Goal: Contribute content: Add original content to the website for others to see

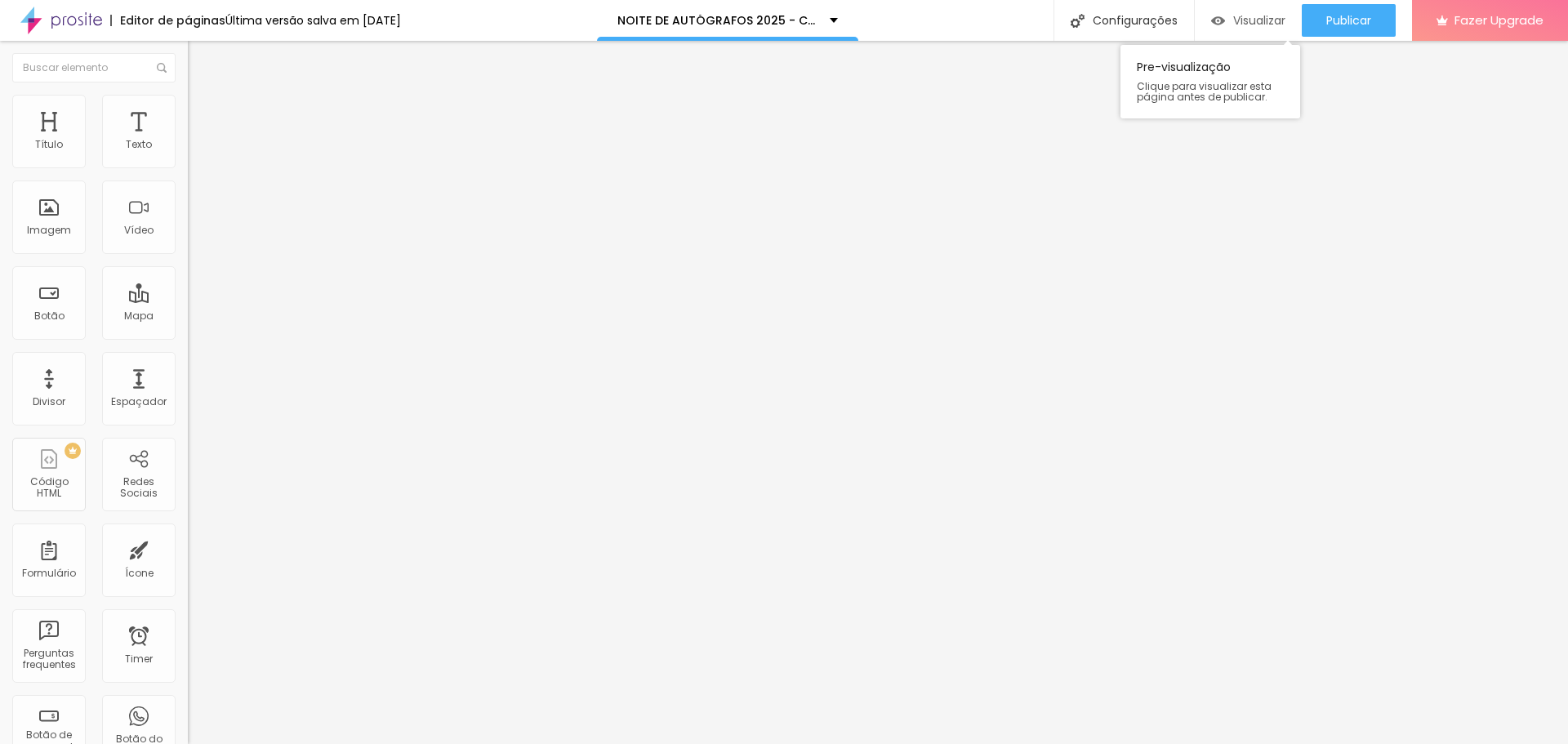
click at [1277, 16] on span "Visualizar" at bounding box center [1259, 20] width 52 height 13
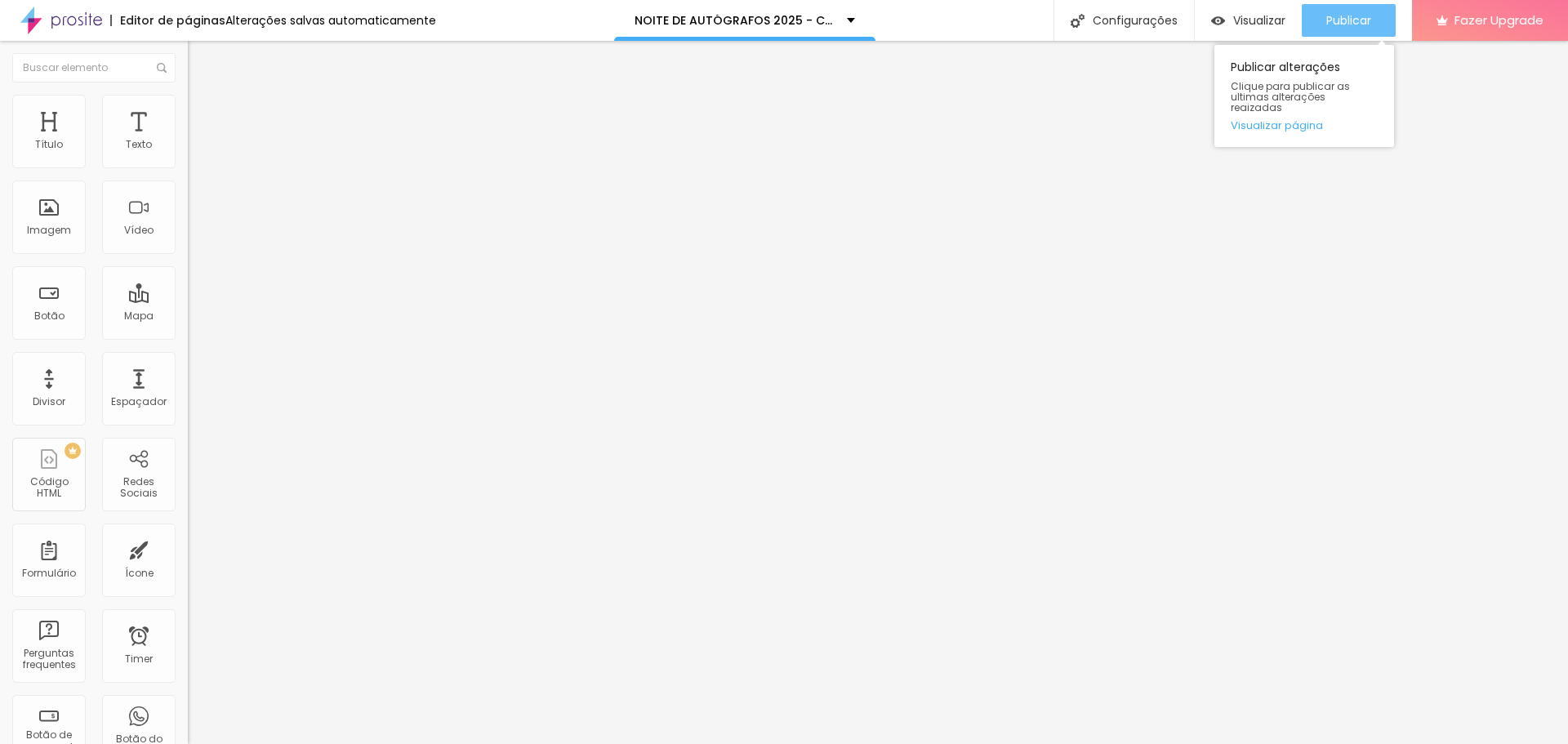
click at [1354, 35] on div "Publicar" at bounding box center [1349, 20] width 45 height 33
click at [1246, 17] on span "Visualizar" at bounding box center [1259, 20] width 52 height 13
click at [203, 112] on span "Estilo" at bounding box center [216, 105] width 26 height 14
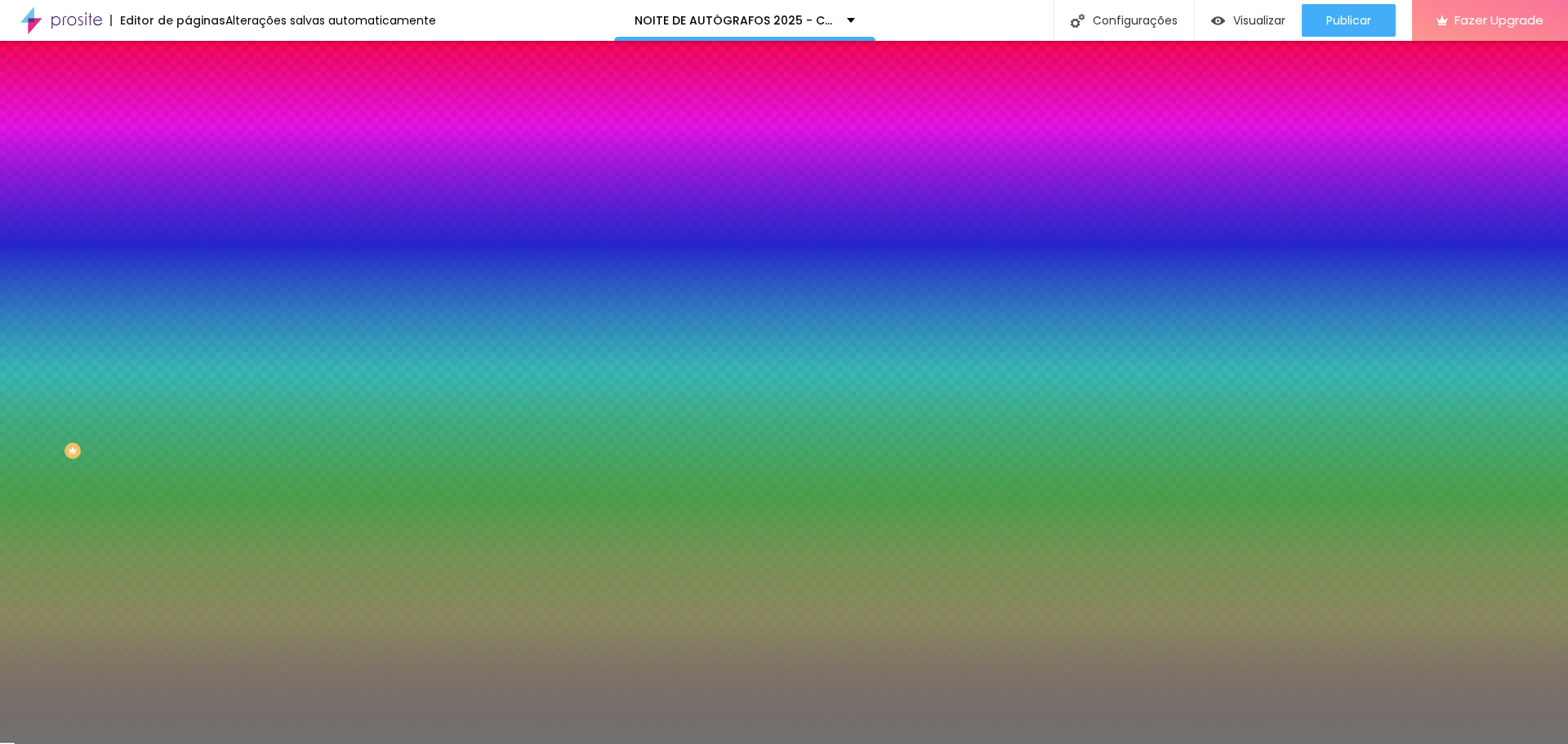
click at [188, 156] on div at bounding box center [282, 156] width 188 height 0
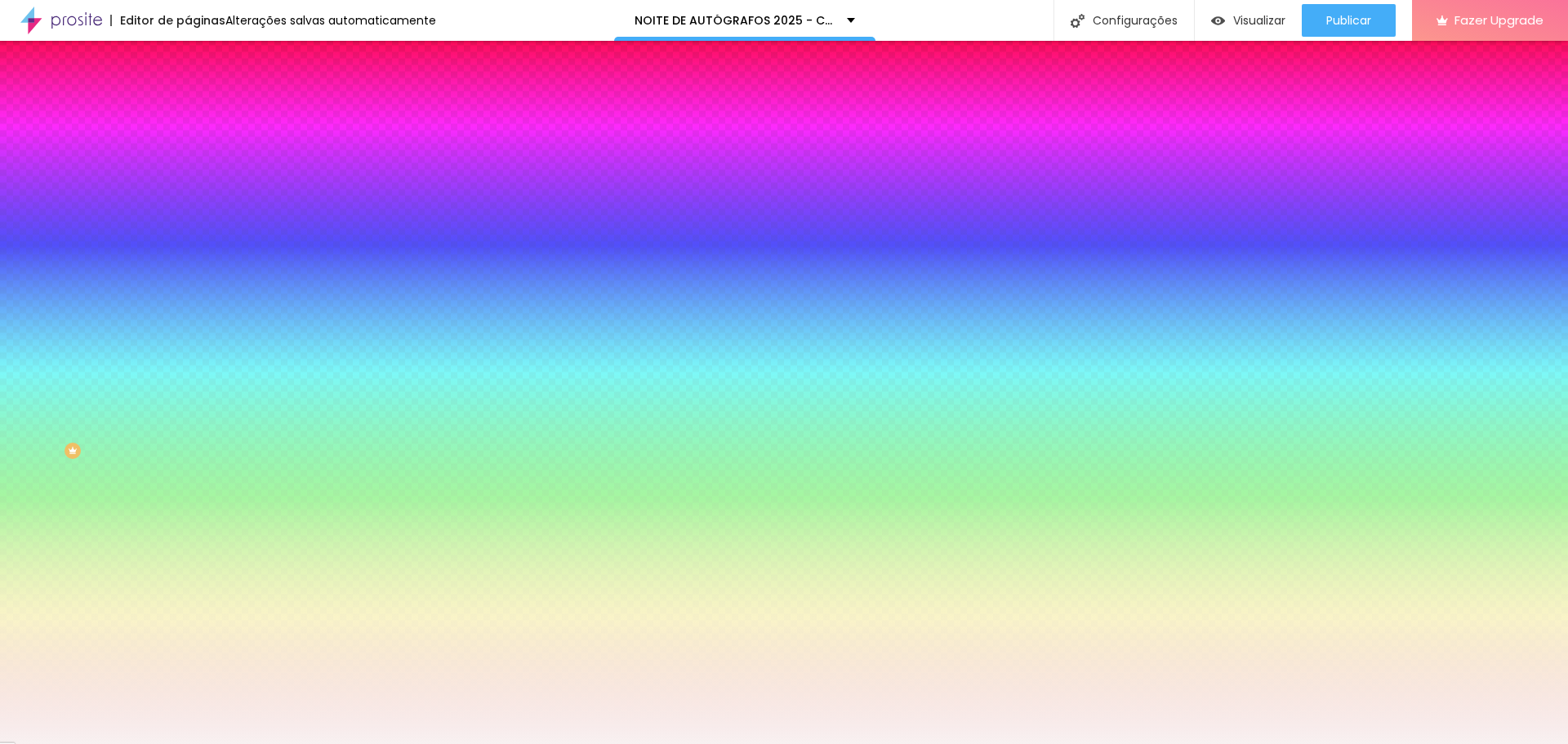
click at [28, 188] on div at bounding box center [784, 372] width 1568 height 744
click at [188, 428] on div "Editar Divisor Conteúdo Estilo Avançado Cor Voltar ao padrão #717171 Tamanho 50…" at bounding box center [282, 393] width 188 height 704
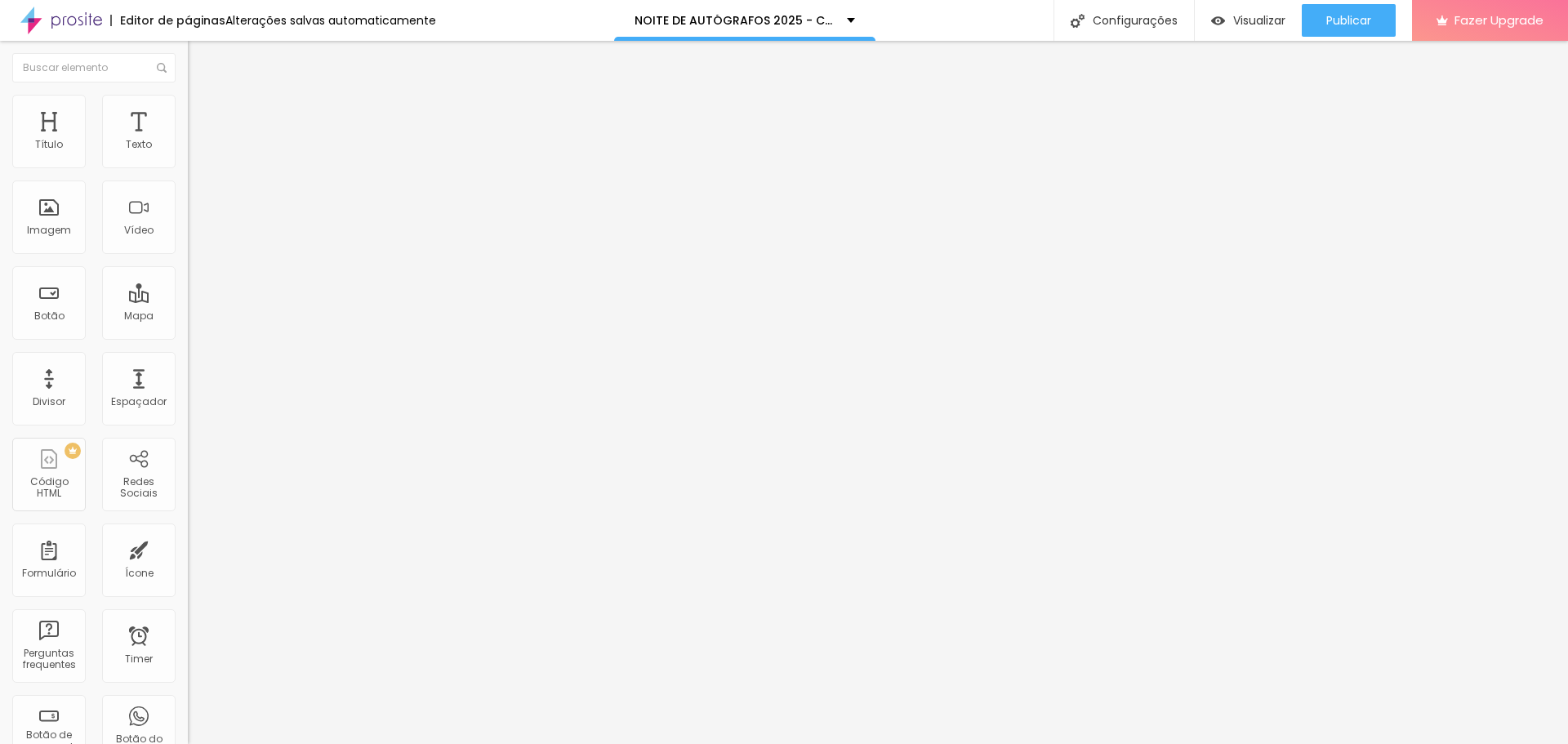
click at [203, 111] on span "Estilo" at bounding box center [216, 105] width 26 height 14
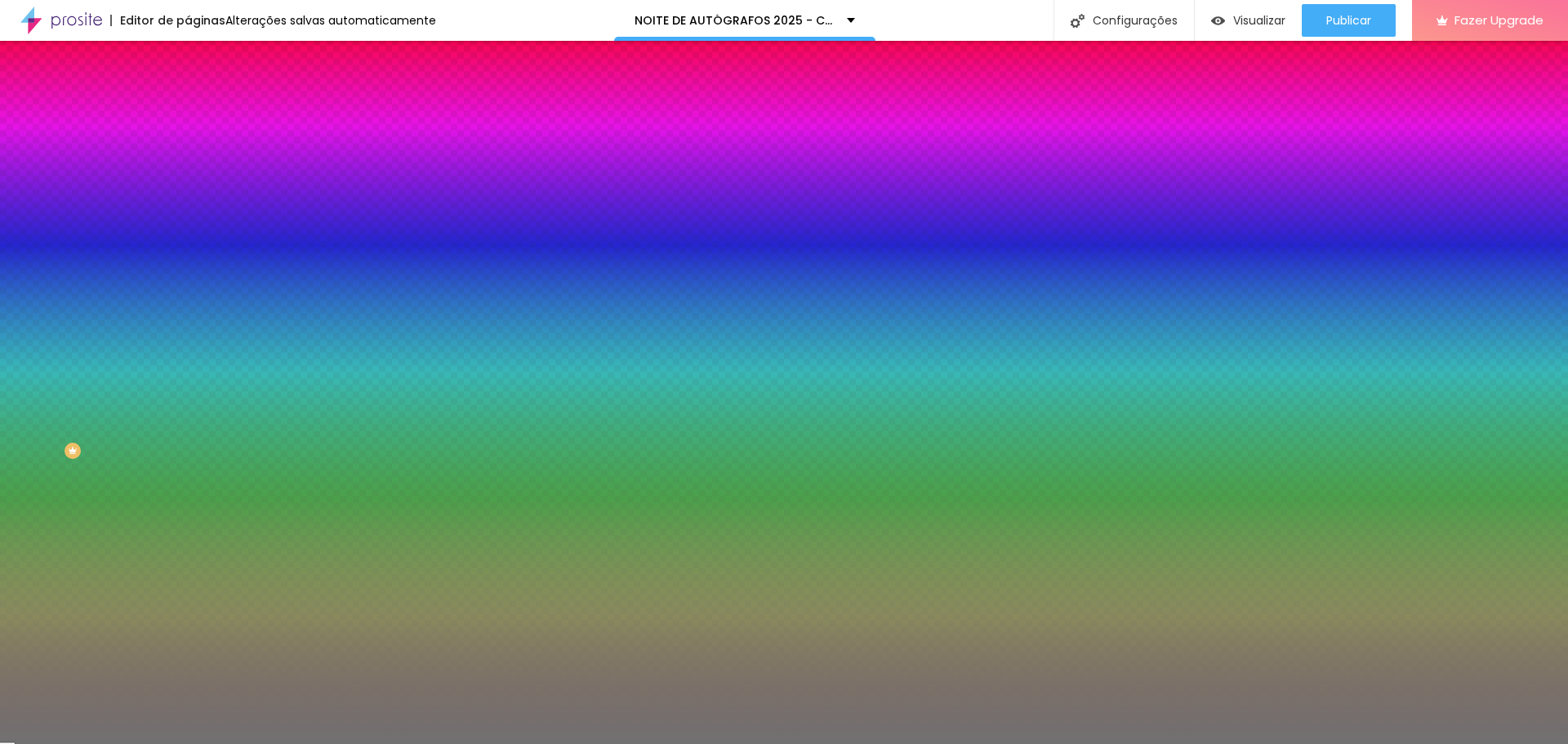
click at [188, 156] on div at bounding box center [282, 156] width 188 height 0
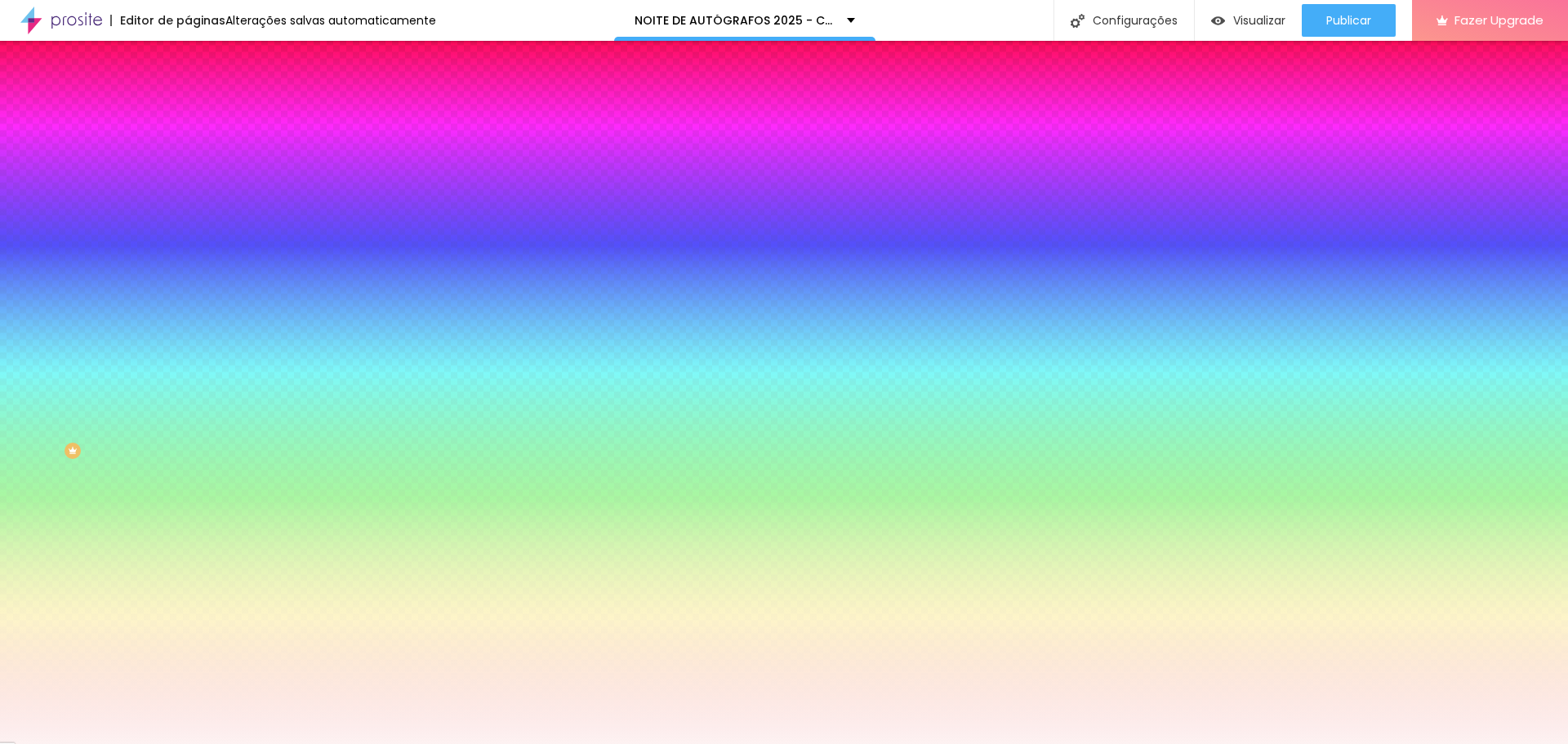
click at [30, 186] on div at bounding box center [784, 372] width 1568 height 744
type input "#F7F7F7"
click at [188, 173] on div at bounding box center [282, 173] width 188 height 0
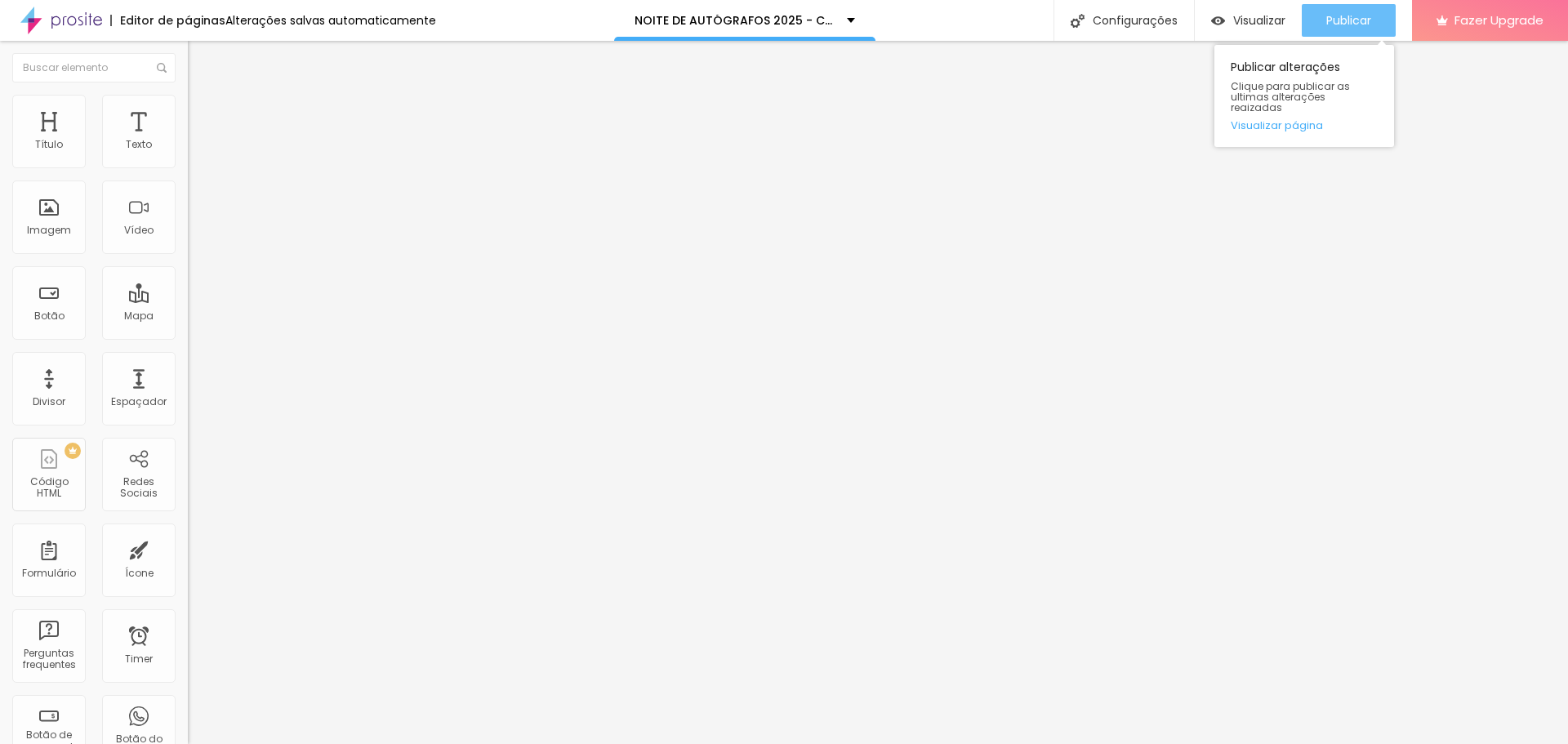
click at [1350, 19] on span "Publicar" at bounding box center [1349, 20] width 45 height 13
click at [1341, 19] on span "Publicar" at bounding box center [1349, 20] width 45 height 13
click at [1265, 20] on span "Visualizar" at bounding box center [1259, 20] width 52 height 13
click at [1339, 9] on div "Publicar" at bounding box center [1349, 20] width 45 height 33
